Goal: Information Seeking & Learning: Compare options

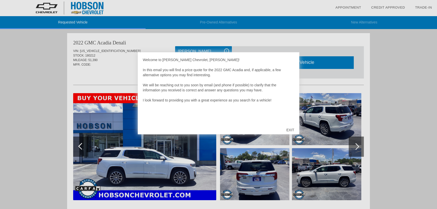
click at [291, 130] on div "EXIT" at bounding box center [290, 129] width 18 height 15
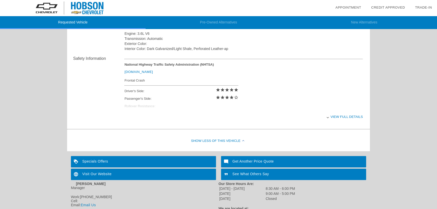
scroll to position [206, 0]
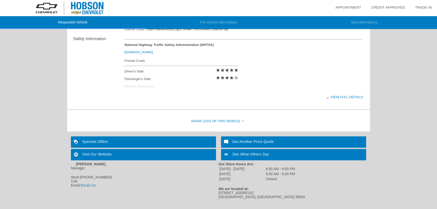
click at [335, 99] on div "View full details" at bounding box center [243, 97] width 239 height 12
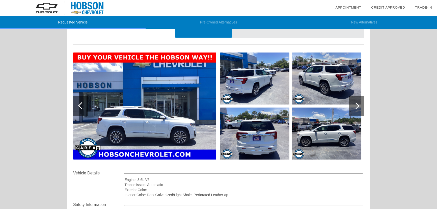
scroll to position [32, 0]
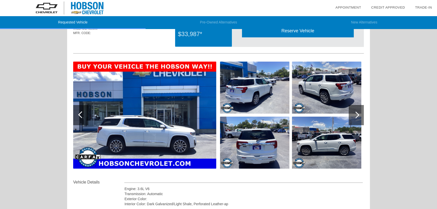
click at [202, 135] on img at bounding box center [144, 115] width 143 height 107
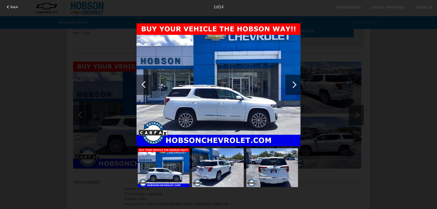
click at [295, 88] on div at bounding box center [292, 85] width 15 height 20
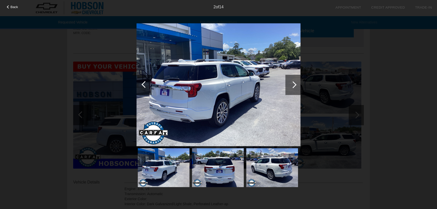
click at [295, 88] on div at bounding box center [292, 85] width 15 height 20
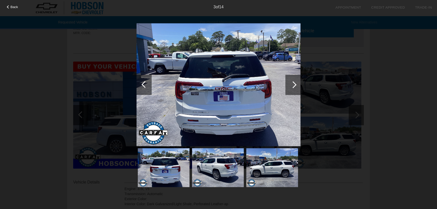
click at [295, 88] on div at bounding box center [292, 85] width 15 height 20
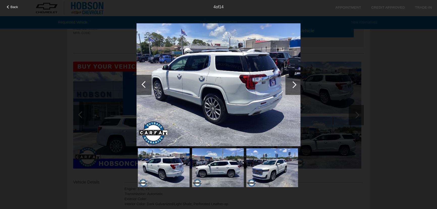
click at [295, 88] on div at bounding box center [292, 85] width 15 height 20
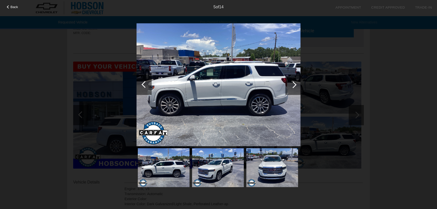
click at [295, 88] on div at bounding box center [292, 85] width 15 height 20
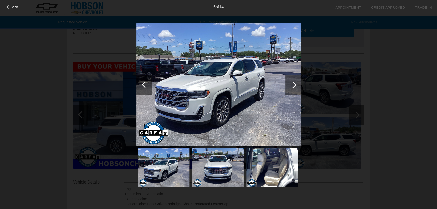
click at [295, 88] on div at bounding box center [292, 85] width 15 height 20
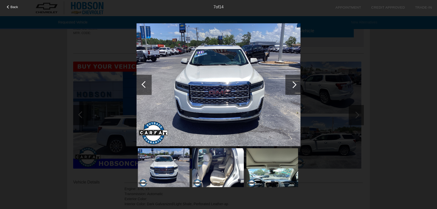
click at [295, 88] on div at bounding box center [292, 85] width 15 height 20
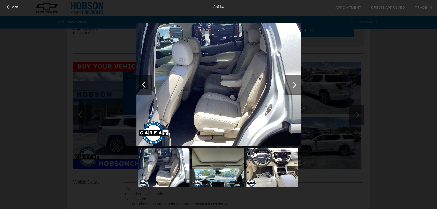
click at [295, 88] on div at bounding box center [292, 85] width 15 height 20
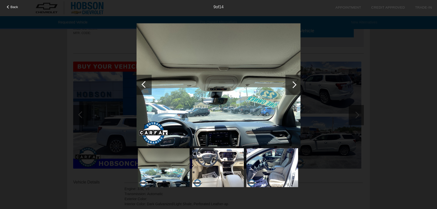
click at [295, 88] on div at bounding box center [292, 85] width 15 height 20
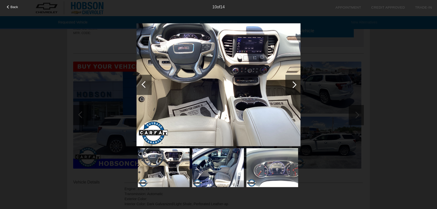
click at [295, 88] on div at bounding box center [292, 85] width 15 height 20
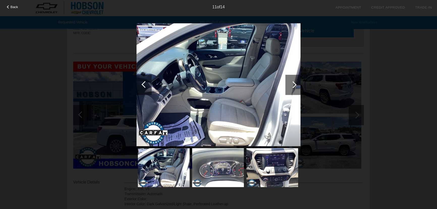
click at [295, 88] on div at bounding box center [292, 85] width 15 height 20
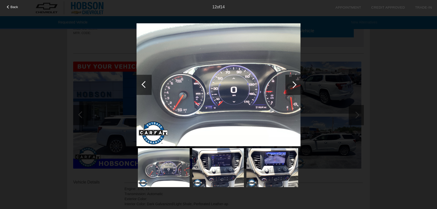
click at [295, 88] on div at bounding box center [292, 85] width 15 height 20
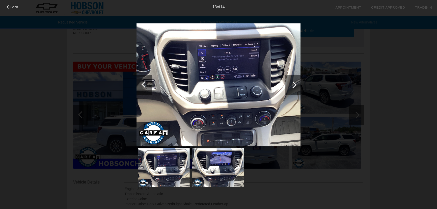
click at [295, 88] on div at bounding box center [292, 85] width 15 height 20
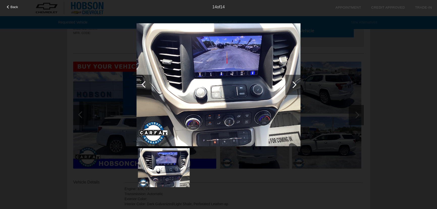
click at [295, 88] on div at bounding box center [292, 85] width 15 height 20
click at [270, 186] on div at bounding box center [219, 105] width 164 height 165
click at [9, 6] on div at bounding box center [8, 6] width 3 height 3
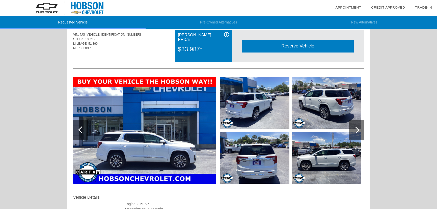
scroll to position [0, 0]
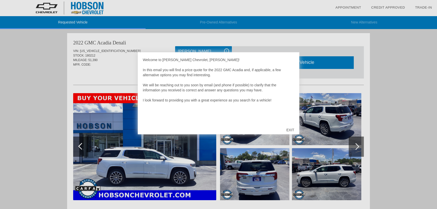
click at [290, 129] on div "EXIT" at bounding box center [290, 129] width 18 height 15
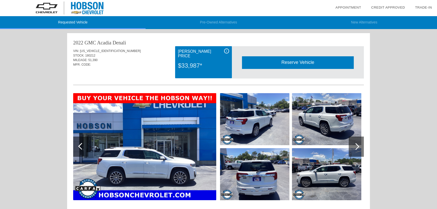
click at [220, 24] on li "Pre-Owned Alternatives" at bounding box center [219, 22] width 146 height 13
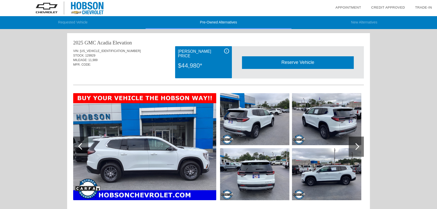
click at [80, 25] on li "Requested Vehicle" at bounding box center [73, 22] width 146 height 13
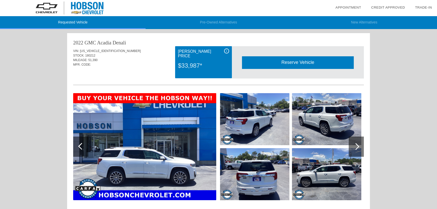
click at [209, 25] on li "Pre-Owned Alternatives" at bounding box center [219, 22] width 146 height 13
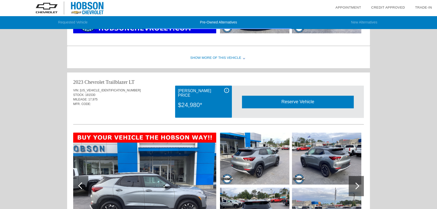
scroll to position [340, 0]
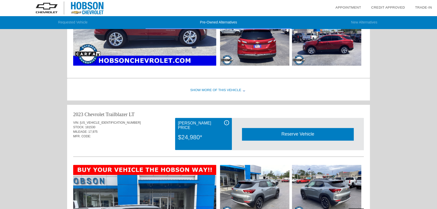
click at [359, 22] on li "New Alternatives" at bounding box center [365, 22] width 146 height 13
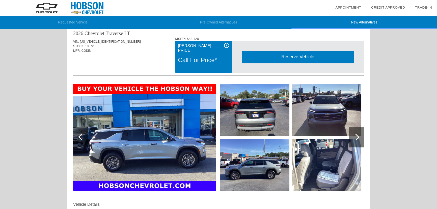
scroll to position [0, 0]
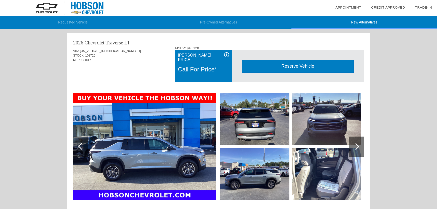
click at [316, 168] on img at bounding box center [326, 174] width 69 height 52
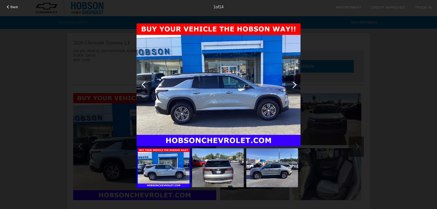
click at [293, 87] on div at bounding box center [293, 84] width 7 height 7
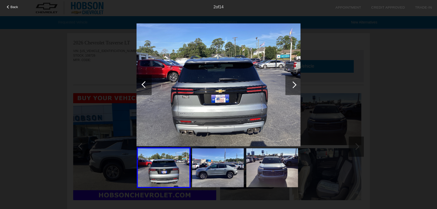
click at [293, 87] on div at bounding box center [293, 84] width 7 height 7
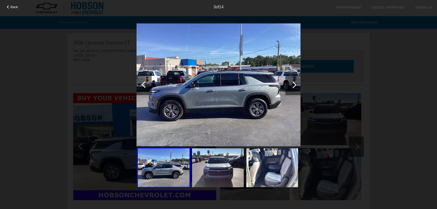
click at [293, 87] on div at bounding box center [293, 84] width 7 height 7
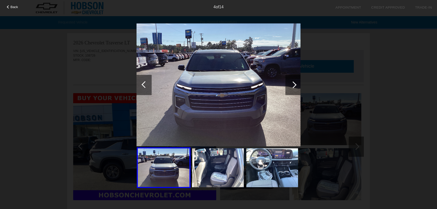
click at [293, 87] on div at bounding box center [293, 84] width 7 height 7
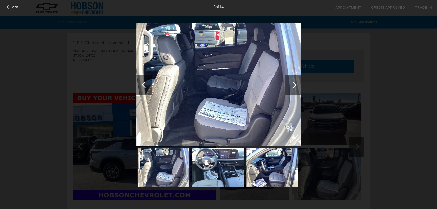
click at [293, 87] on div at bounding box center [293, 84] width 7 height 7
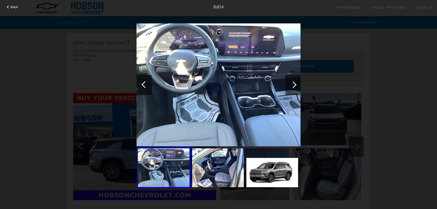
click at [293, 87] on div at bounding box center [293, 84] width 7 height 7
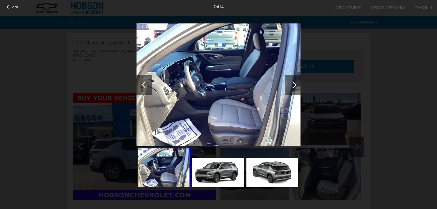
click at [139, 85] on div at bounding box center [144, 85] width 15 height 20
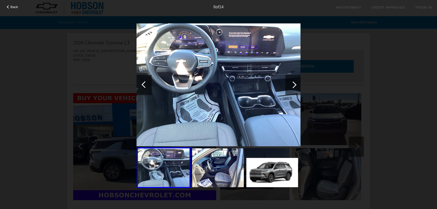
click at [293, 86] on div at bounding box center [293, 84] width 7 height 7
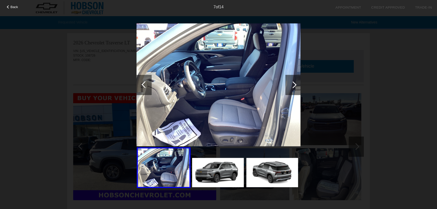
click at [293, 86] on div at bounding box center [293, 84] width 7 height 7
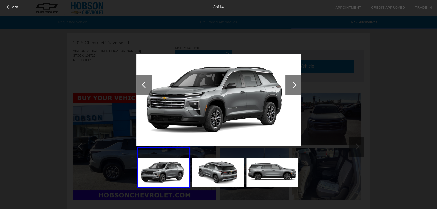
click at [293, 86] on div at bounding box center [293, 84] width 7 height 7
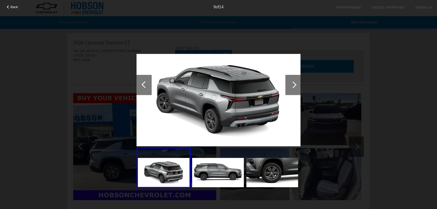
click at [293, 86] on div at bounding box center [293, 84] width 7 height 7
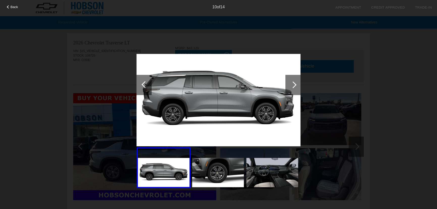
click at [293, 86] on div at bounding box center [293, 84] width 7 height 7
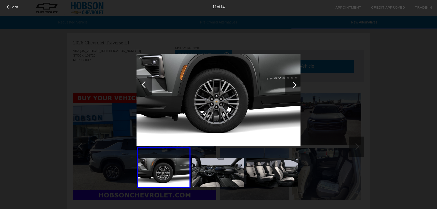
click at [293, 86] on div at bounding box center [293, 84] width 7 height 7
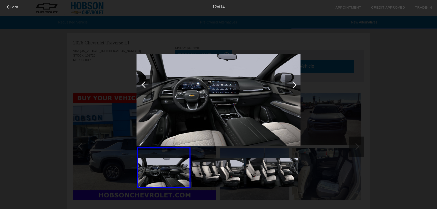
click at [293, 86] on div at bounding box center [293, 84] width 7 height 7
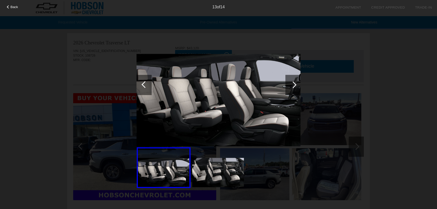
click at [293, 86] on div at bounding box center [293, 84] width 7 height 7
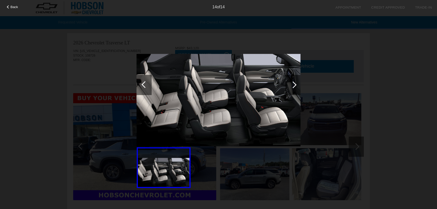
click at [293, 86] on div at bounding box center [293, 84] width 7 height 7
click at [323, 87] on div "Back 14 of 14" at bounding box center [218, 104] width 437 height 209
drag, startPoint x: 359, startPoint y: 86, endPoint x: 373, endPoint y: 87, distance: 13.9
click at [373, 87] on div "Back 14 of 14" at bounding box center [218, 104] width 437 height 209
click at [395, 88] on div "Back 14 of 14" at bounding box center [218, 104] width 437 height 209
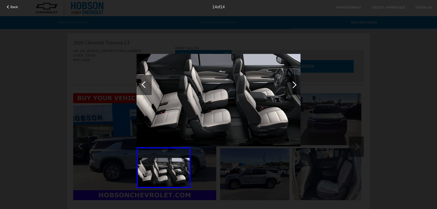
click at [11, 5] on div "14 of 14" at bounding box center [218, 5] width 437 height 10
click at [12, 8] on span "Back" at bounding box center [15, 7] width 8 height 4
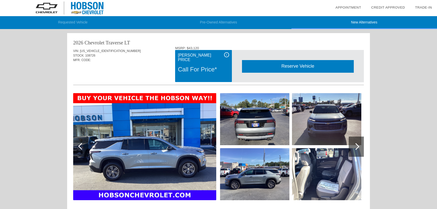
click at [69, 20] on li "Requested Vehicle" at bounding box center [73, 22] width 146 height 13
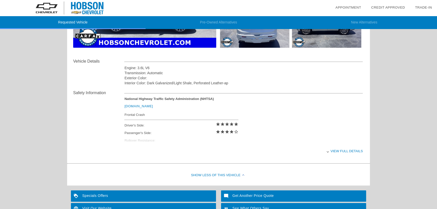
scroll to position [161, 0]
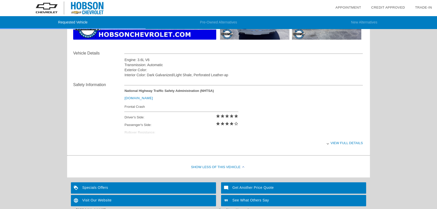
click at [337, 143] on div "View full details" at bounding box center [243, 143] width 239 height 12
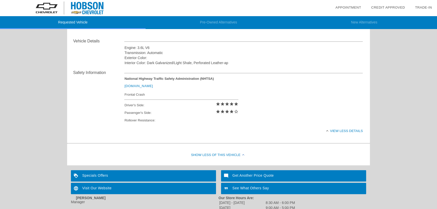
scroll to position [183, 0]
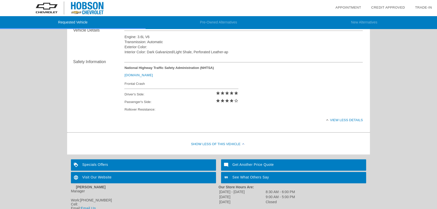
click at [231, 145] on div "Show Less of this Vehicle" at bounding box center [218, 144] width 303 height 20
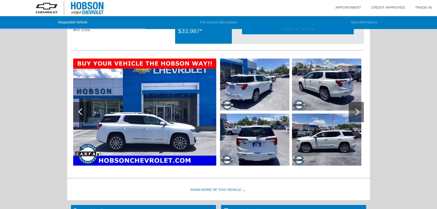
scroll to position [0, 0]
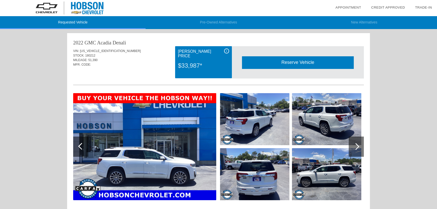
click at [76, 7] on img at bounding box center [69, 8] width 139 height 16
